Goal: Task Accomplishment & Management: Use online tool/utility

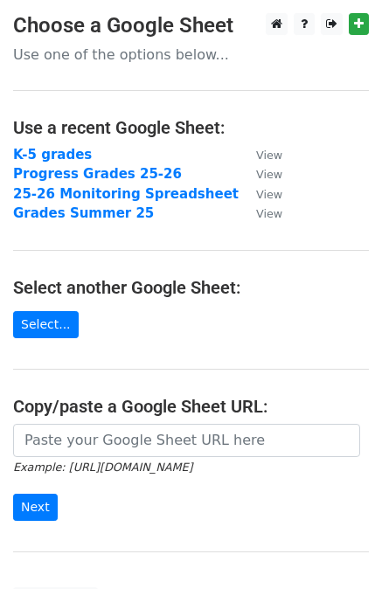
scroll to position [165, 0]
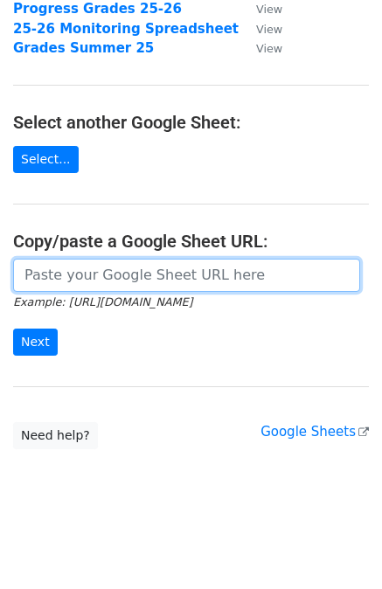
click at [87, 279] on input "url" at bounding box center [186, 275] width 347 height 33
paste input "[URL][DOMAIN_NAME]"
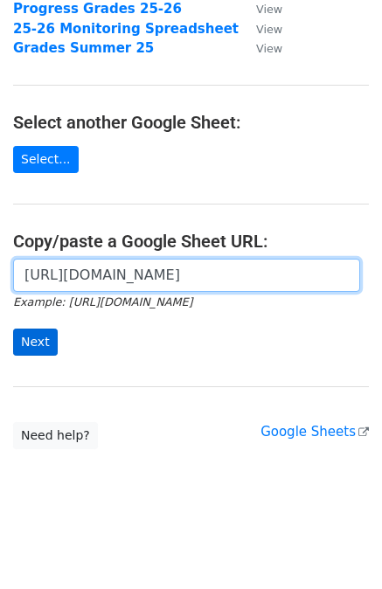
type input "[URL][DOMAIN_NAME]"
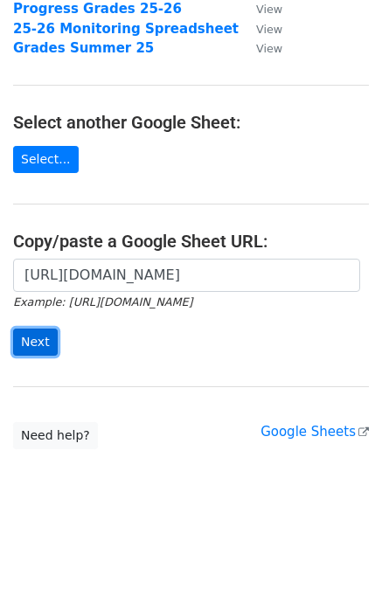
click at [43, 332] on input "Next" at bounding box center [35, 342] width 45 height 27
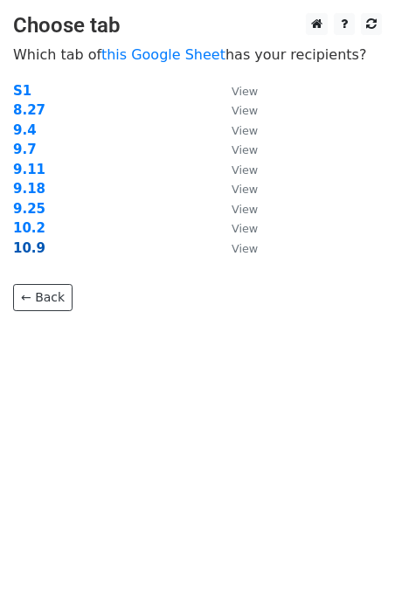
click at [33, 251] on strong "10.9" at bounding box center [29, 248] width 32 height 16
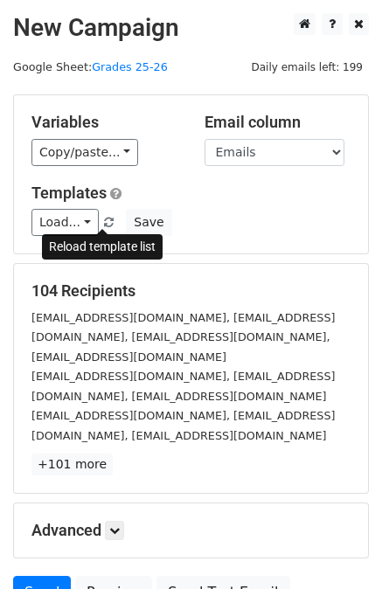
click at [104, 222] on span at bounding box center [109, 223] width 10 height 11
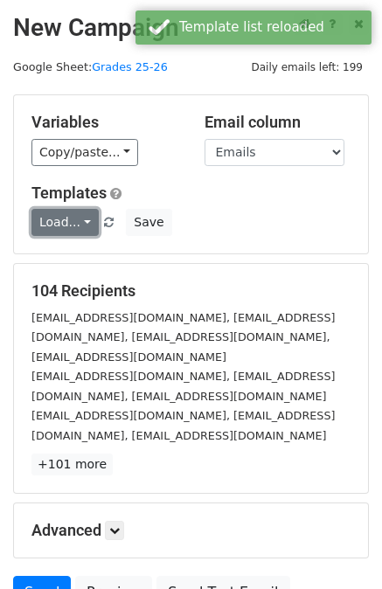
click at [80, 223] on link "Load..." at bounding box center [64, 222] width 67 height 27
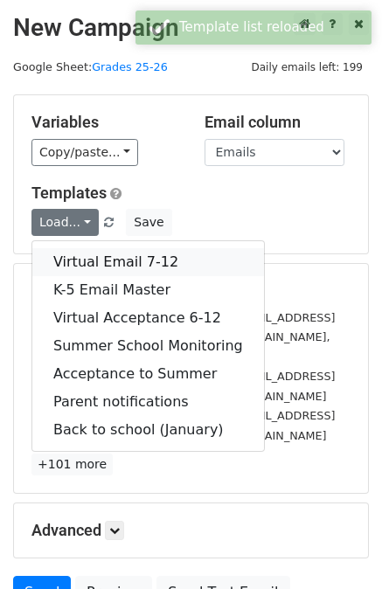
click at [88, 267] on link "Virtual Email 7-12" at bounding box center [148, 262] width 232 height 28
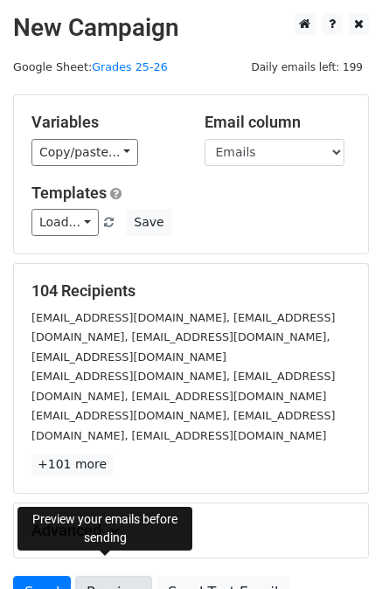
click at [111, 578] on link "Preview" at bounding box center [113, 592] width 77 height 33
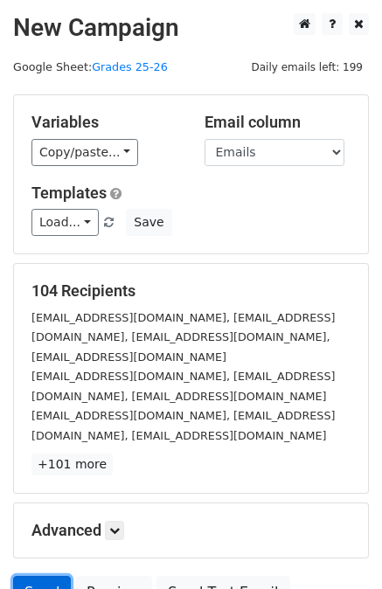
click at [29, 576] on link "Send" at bounding box center [42, 592] width 58 height 33
